Goal: Transaction & Acquisition: Obtain resource

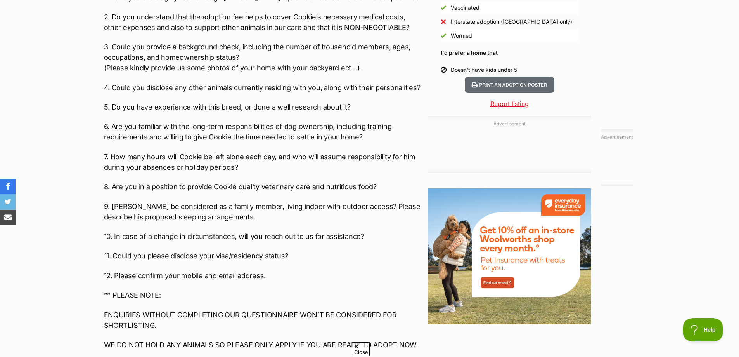
click at [254, 181] on p "8. Are you in a position to provide Cookie quality veterinary care and nutritio…" at bounding box center [264, 186] width 320 height 10
click at [264, 181] on p "8. Are you in a position to provide Cookie quality veterinary care and nutritio…" at bounding box center [264, 186] width 320 height 10
click at [305, 181] on p "8. Are you in a position to provide Cookie quality veterinary care and nutritio…" at bounding box center [264, 186] width 320 height 10
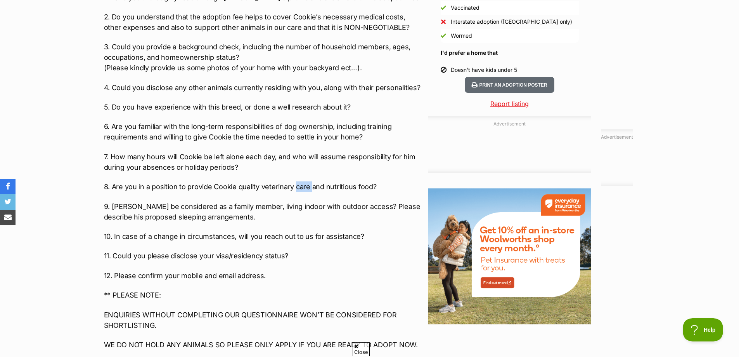
click at [310, 181] on p "8. Are you in a position to provide Cookie quality veterinary care and nutritio…" at bounding box center [264, 186] width 320 height 10
click at [218, 231] on p "10. In case of a change in circumstances, will you reach out to us for assistan…" at bounding box center [264, 236] width 320 height 10
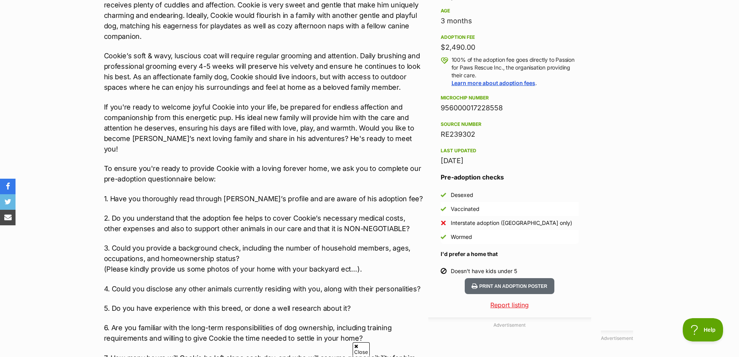
scroll to position [466, 0]
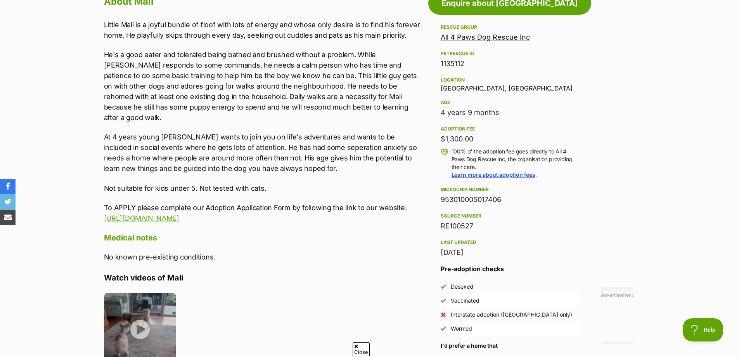
scroll to position [504, 0]
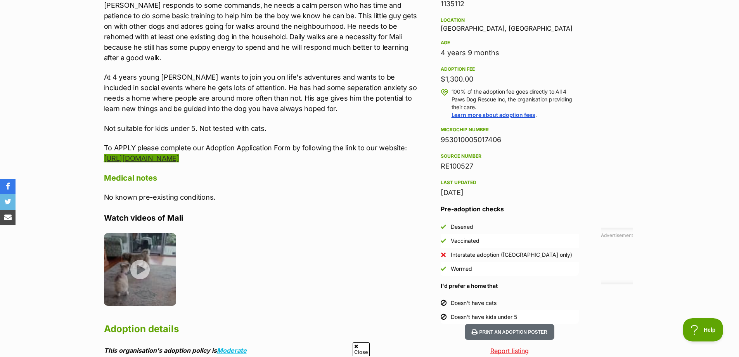
click at [179, 154] on link "[URL][DOMAIN_NAME]" at bounding box center [141, 158] width 75 height 8
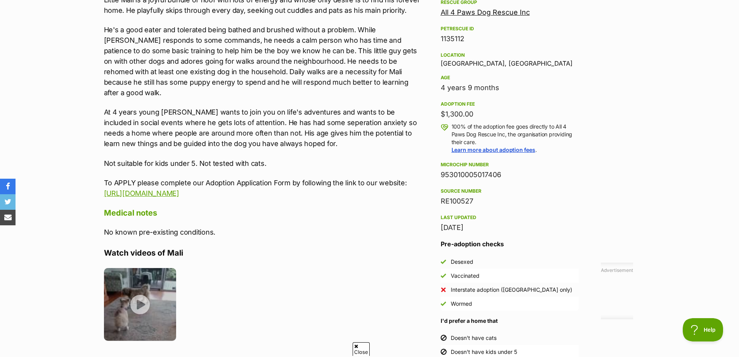
scroll to position [427, 0]
